Goal: Use online tool/utility: Utilize a website feature to perform a specific function

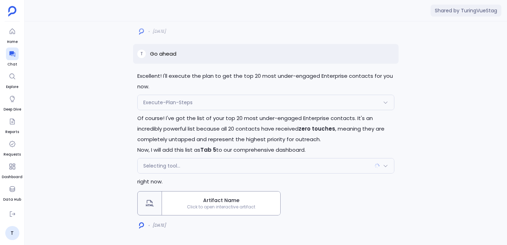
click at [470, 10] on span "Shared by TuringVueStag" at bounding box center [465, 11] width 71 height 12
click at [199, 162] on div "Selecting tool..." at bounding box center [266, 165] width 256 height 15
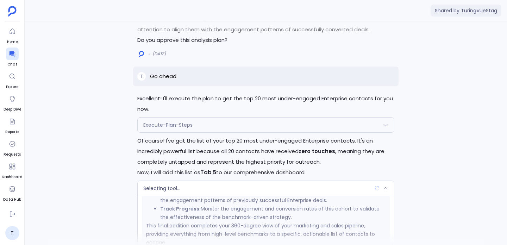
scroll to position [-132, 0]
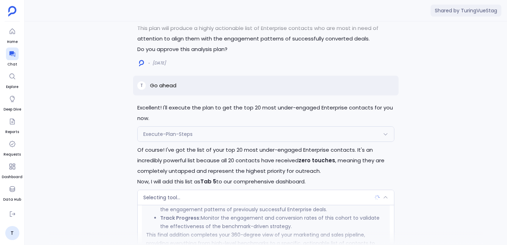
click at [184, 140] on div "Execute-Plan-Steps" at bounding box center [266, 134] width 256 height 15
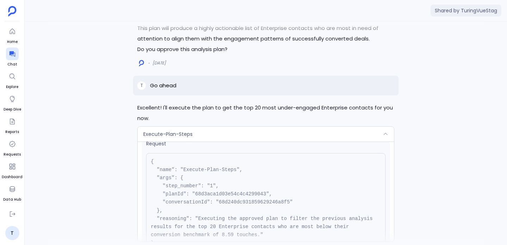
scroll to position [11, 0]
click at [234, 203] on pre "{ "name": "Execute-Plan-Steps", "args": { "step_number": "1", "planId": "68d3ac…" at bounding box center [265, 201] width 239 height 98
copy pre "68d240dc931859629246a8f5"
click at [223, 134] on div "Execute-Plan-Steps" at bounding box center [266, 134] width 256 height 15
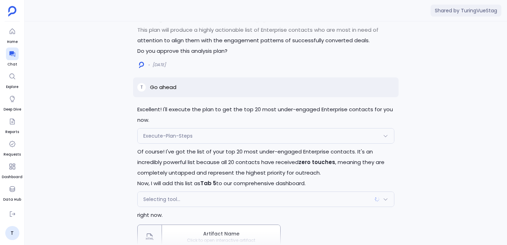
scroll to position [-32, 0]
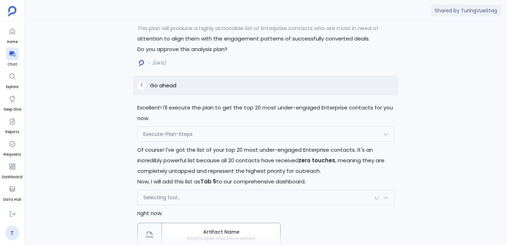
click at [451, 9] on span "Shared by TuringVueStag" at bounding box center [465, 11] width 71 height 12
click at [304, 79] on div "T Go ahead" at bounding box center [265, 86] width 265 height 20
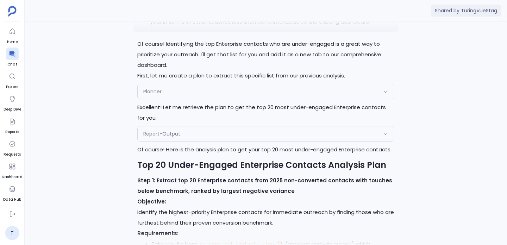
click at [190, 126] on div "Report-Output" at bounding box center [266, 133] width 256 height 15
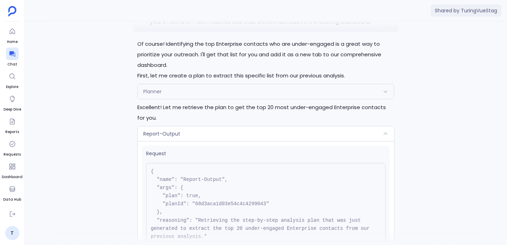
click at [190, 126] on div "Report-Output" at bounding box center [266, 133] width 256 height 15
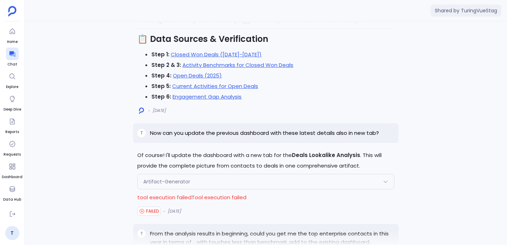
scroll to position [-668, 0]
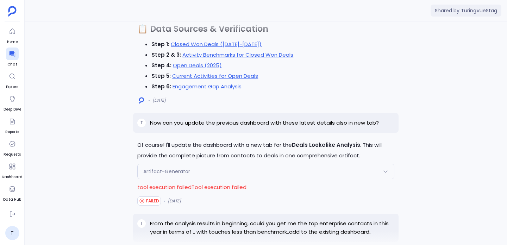
click at [154, 182] on p "tool execution failedTool execution failed" at bounding box center [265, 187] width 257 height 11
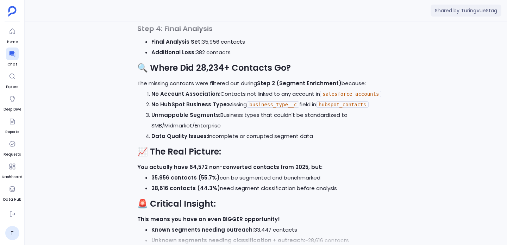
scroll to position [-15219, 0]
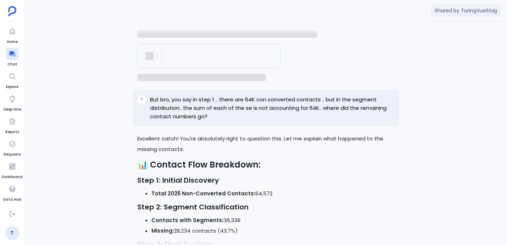
copy span "This is a copy of a conversation between [PERSON_NAME] & TuringVueStag . Conten…"
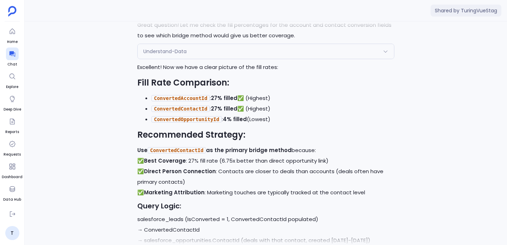
scroll to position [-26090, 0]
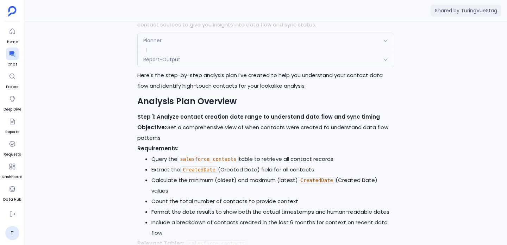
scroll to position [-28559, 0]
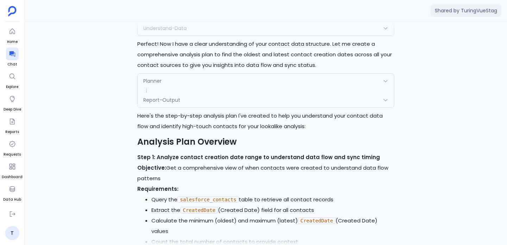
click at [14, 58] on div at bounding box center [12, 53] width 13 height 13
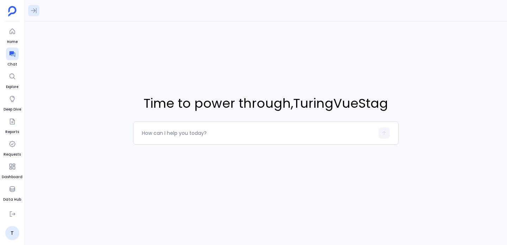
click at [38, 15] on button at bounding box center [33, 10] width 11 height 11
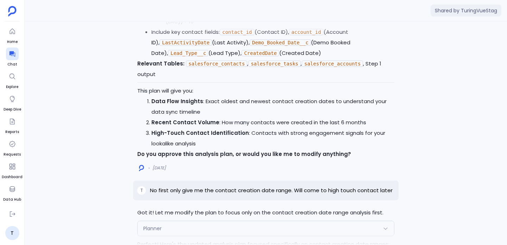
scroll to position [-28559, 0]
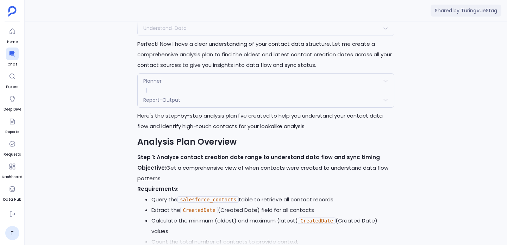
click at [16, 54] on div at bounding box center [12, 53] width 13 height 13
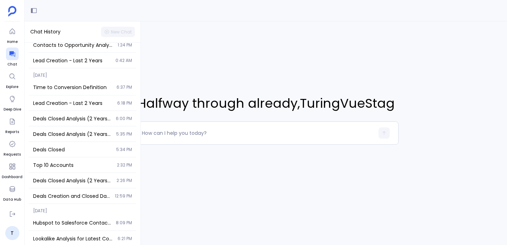
scroll to position [203, 0]
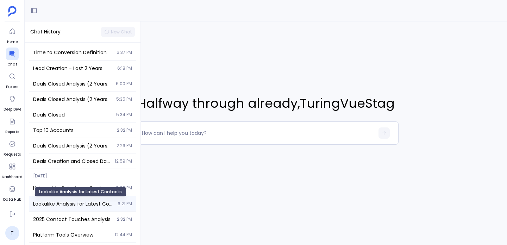
click at [67, 206] on span "Lookalike Analysis for Latest Contacts" at bounding box center [73, 203] width 80 height 7
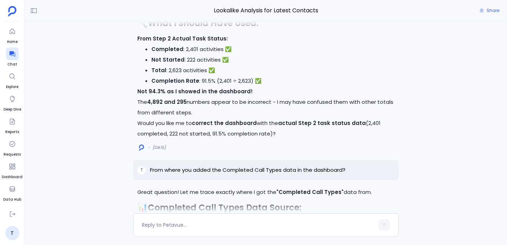
scroll to position [-7760, 0]
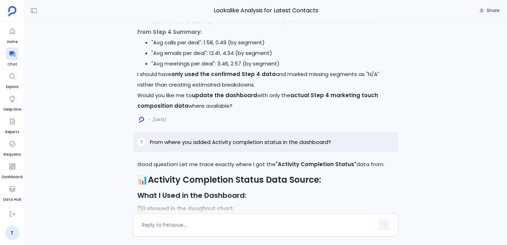
click at [493, 11] on span "Share" at bounding box center [492, 11] width 13 height 6
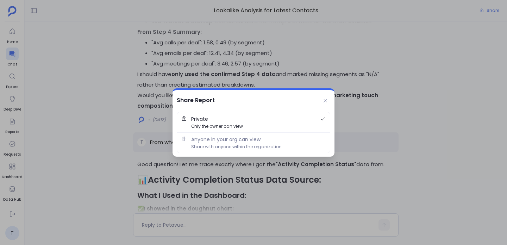
click at [351, 87] on div at bounding box center [253, 122] width 507 height 245
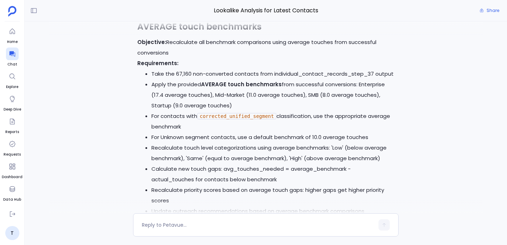
scroll to position [0, 0]
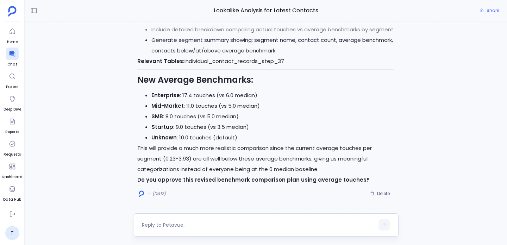
click at [310, 222] on textarea at bounding box center [258, 224] width 232 height 7
type textarea "yes"
click at [202, 224] on textarea "yes" at bounding box center [258, 224] width 232 height 7
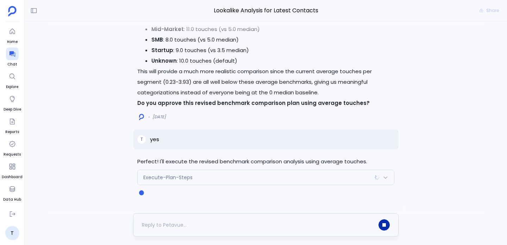
click at [384, 224] on icon "button" at bounding box center [384, 225] width 4 height 4
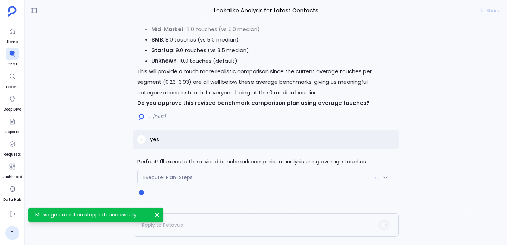
click at [355, 169] on div "Perfect! I'll execute the revised benchmark comparison analysis using average t…" at bounding box center [265, 170] width 265 height 29
click at [345, 182] on div "Execute-Plan-Steps" at bounding box center [266, 177] width 256 height 15
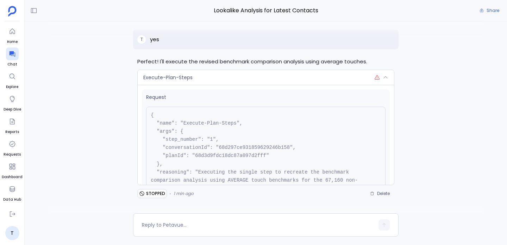
scroll to position [203, 0]
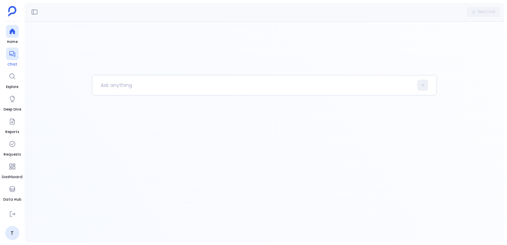
click at [9, 54] on icon at bounding box center [12, 53] width 7 height 7
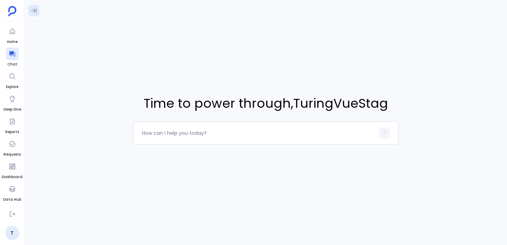
click at [29, 12] on button at bounding box center [33, 10] width 11 height 11
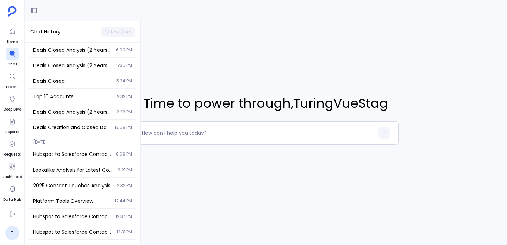
scroll to position [253, 0]
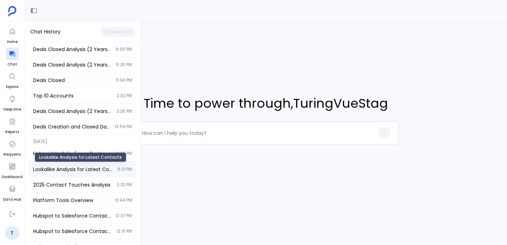
click at [74, 171] on span "Lookalike Analysis for Latest Contacts" at bounding box center [73, 169] width 80 height 7
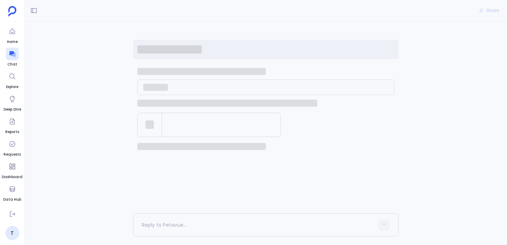
click at [74, 171] on div at bounding box center [266, 117] width 482 height 192
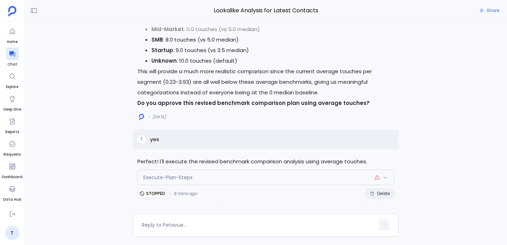
click at [367, 195] on button "Delete" at bounding box center [379, 193] width 29 height 11
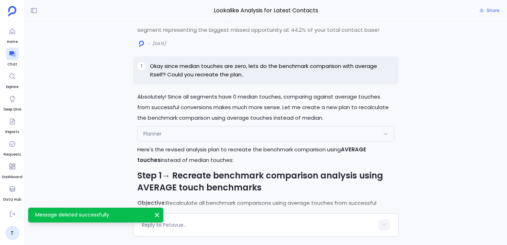
scroll to position [-387, 0]
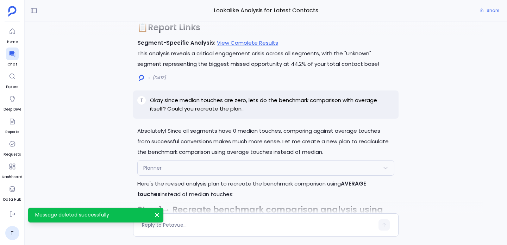
click at [205, 96] on p "Okay since median touches are zero, lets do the benchmark comparison with avera…" at bounding box center [272, 104] width 244 height 17
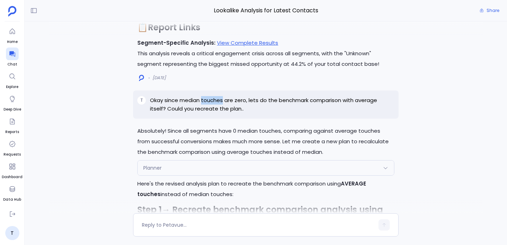
click at [205, 96] on p "Okay since median touches are zero, lets do the benchmark comparison with avera…" at bounding box center [272, 104] width 244 height 17
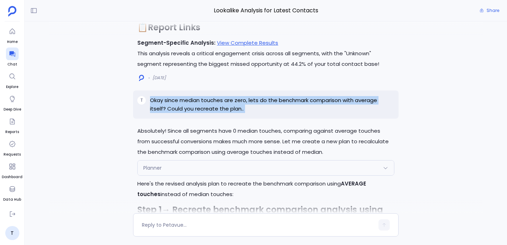
click at [205, 96] on p "Okay since median touches are zero, lets do the benchmark comparison with avera…" at bounding box center [272, 104] width 244 height 17
copy p "Okay since median touches are zero, lets do the benchmark comparison with avera…"
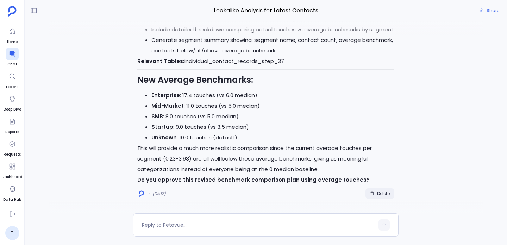
click at [382, 192] on span "Delete" at bounding box center [383, 194] width 13 height 6
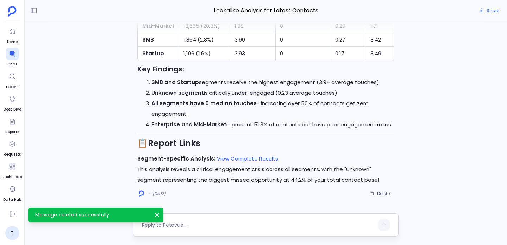
click at [209, 221] on textarea at bounding box center [258, 224] width 232 height 7
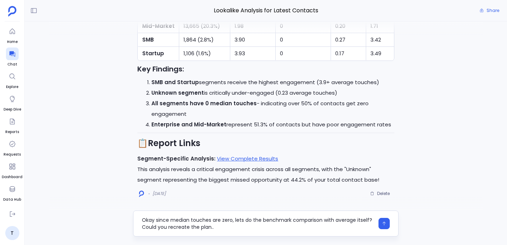
type textarea "Okay since median touches are zero, lets do the benchmark comparison with avera…"
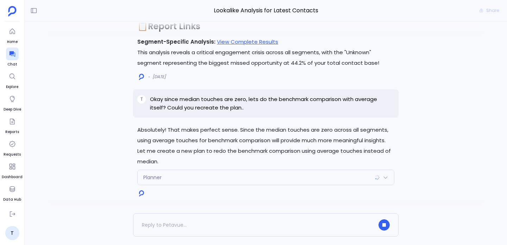
click at [203, 184] on div "Planner" at bounding box center [266, 177] width 256 height 15
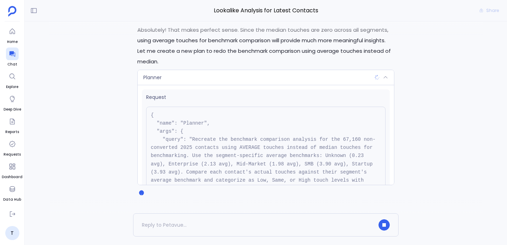
click at [214, 70] on div "Planner Request { "name": "Planner", "args": { "query": "Recreate the benchmark…" at bounding box center [265, 127] width 257 height 115
click at [213, 76] on div "Planner" at bounding box center [266, 77] width 256 height 15
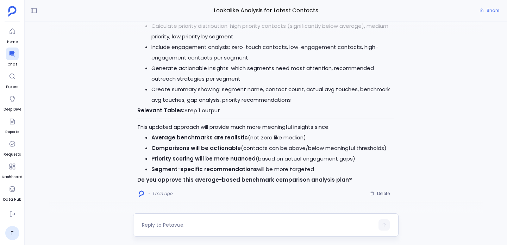
click at [199, 223] on textarea at bounding box center [258, 224] width 232 height 7
type textarea "yes"
